Goal: Consume media (video, audio): Consume media (video, audio)

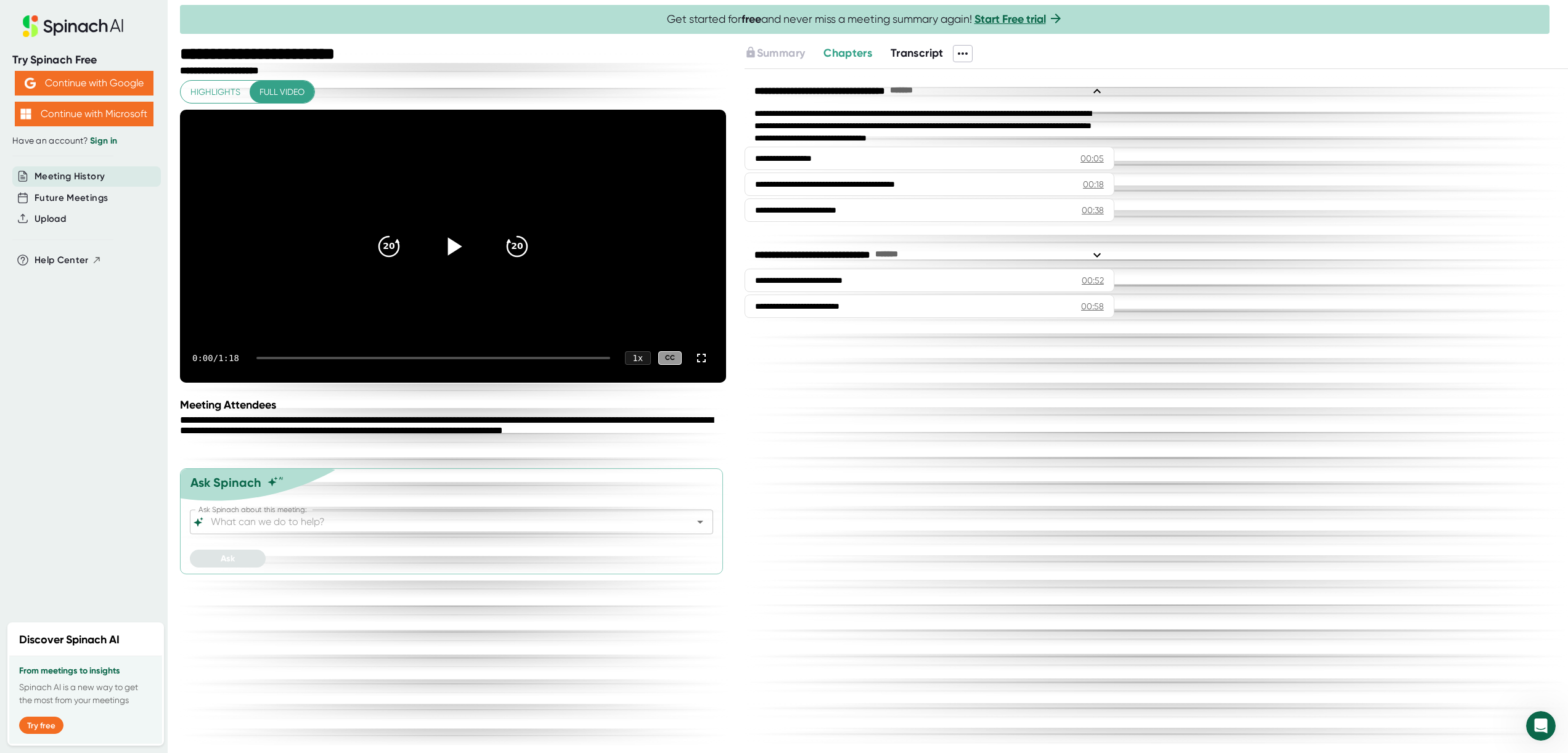
click at [452, 255] on icon at bounding box center [455, 246] width 15 height 18
click at [327, 383] on div "0:01 / 1:18 1 x CC" at bounding box center [453, 357] width 546 height 50
click at [383, 359] on div at bounding box center [433, 357] width 354 height 2
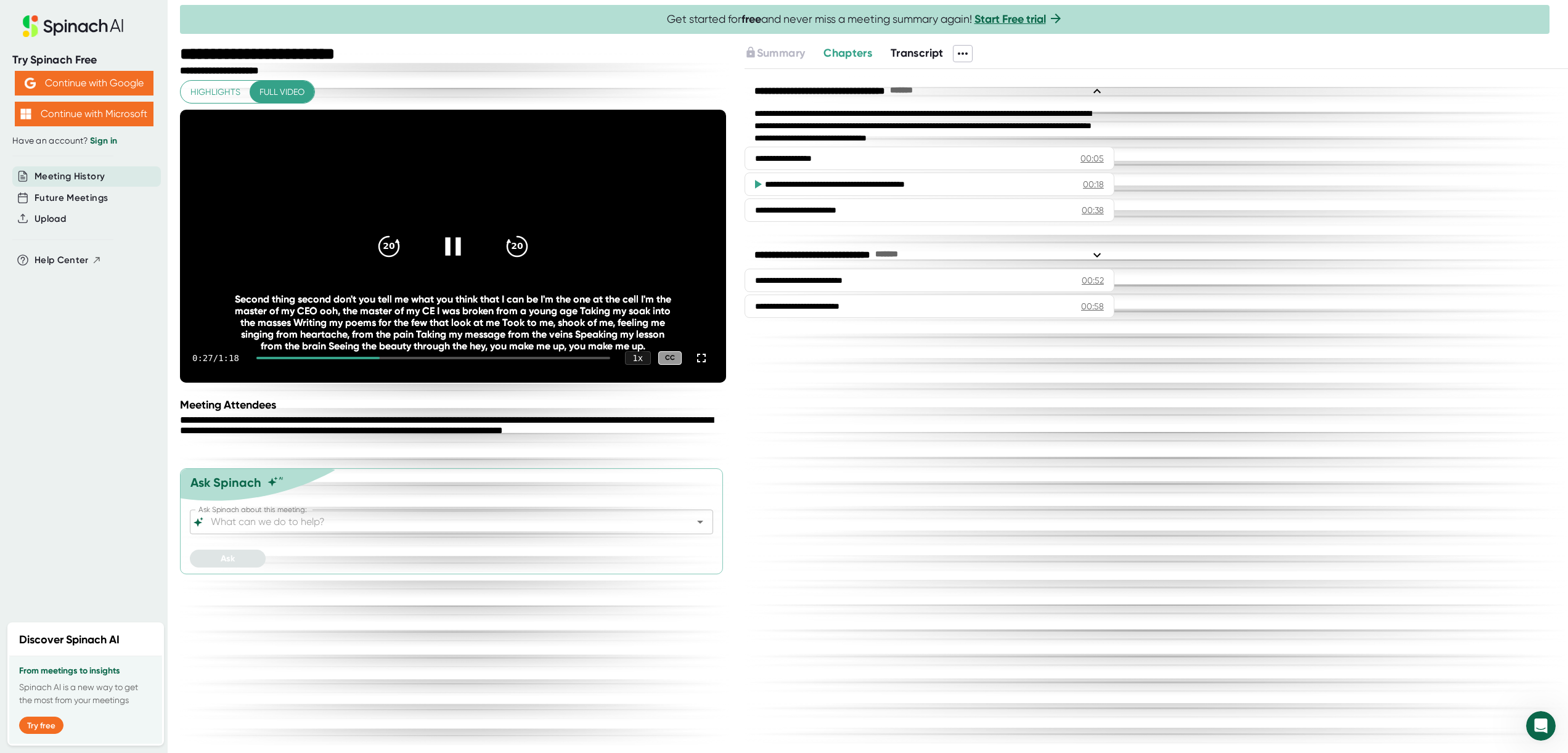
click at [453, 383] on div "0:27 / 1:18 1 x CC" at bounding box center [453, 357] width 546 height 50
click at [531, 359] on div at bounding box center [433, 357] width 354 height 2
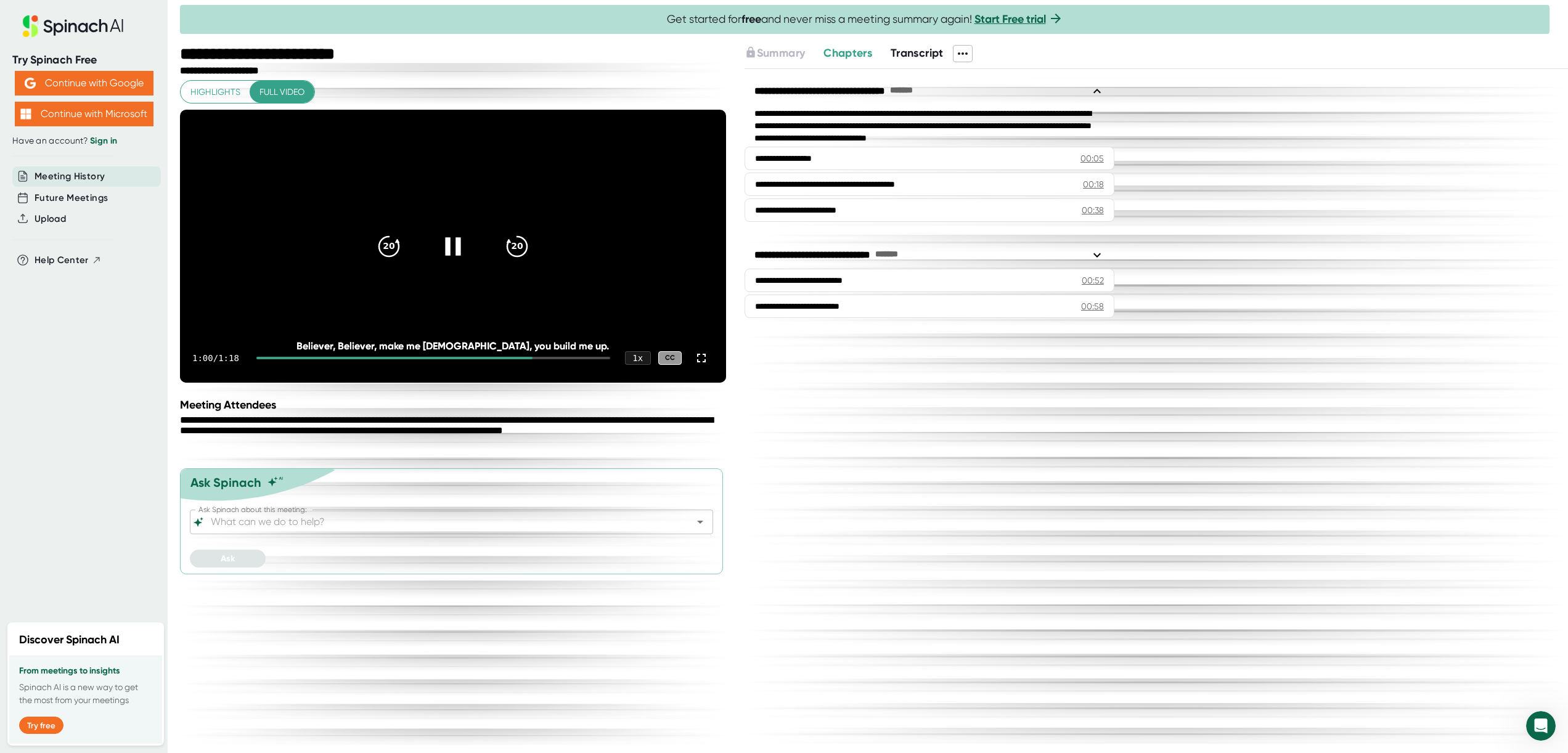
click at [586, 359] on div at bounding box center [433, 357] width 354 height 2
click at [601, 359] on div at bounding box center [433, 357] width 354 height 2
click at [915, 55] on span "Transcript" at bounding box center [917, 53] width 53 height 14
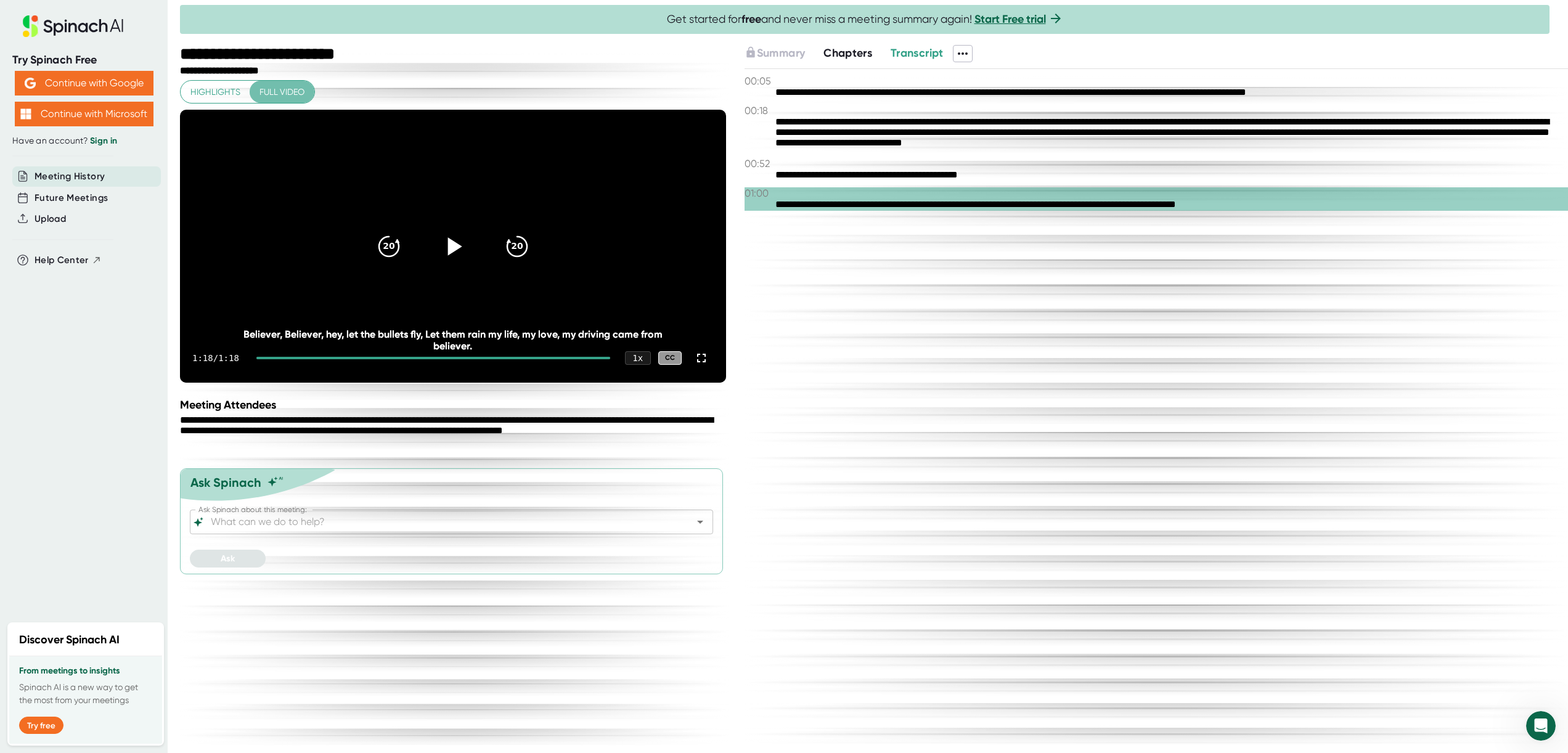
click at [271, 85] on span "Full video" at bounding box center [282, 92] width 45 height 15
